Goal: Find specific page/section: Find specific page/section

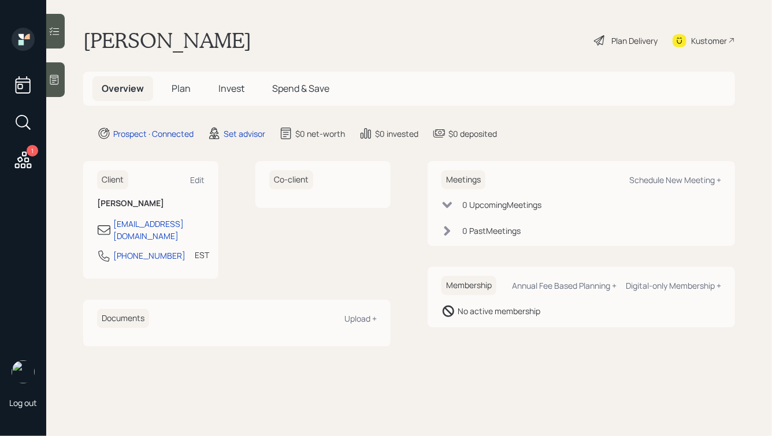
click at [99, 12] on main "[PERSON_NAME] Plan Delivery Kustomer Overview Plan Invest Spend & Save Prospect…" at bounding box center [409, 218] width 726 height 436
click at [60, 72] on div at bounding box center [55, 79] width 18 height 35
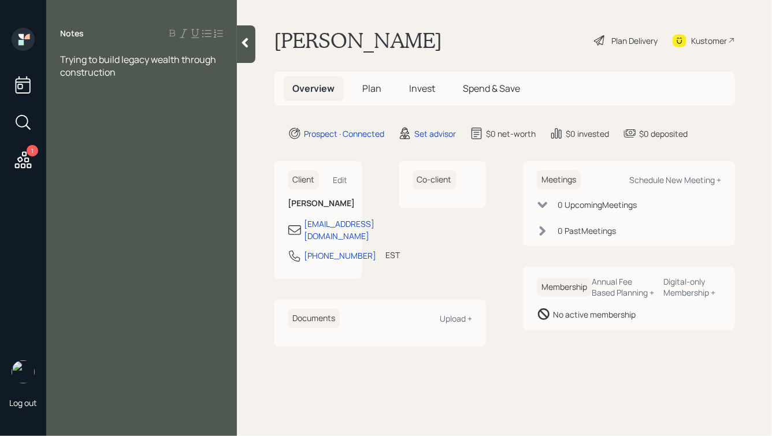
click at [243, 43] on icon at bounding box center [245, 43] width 12 height 12
